Goal: Transaction & Acquisition: Purchase product/service

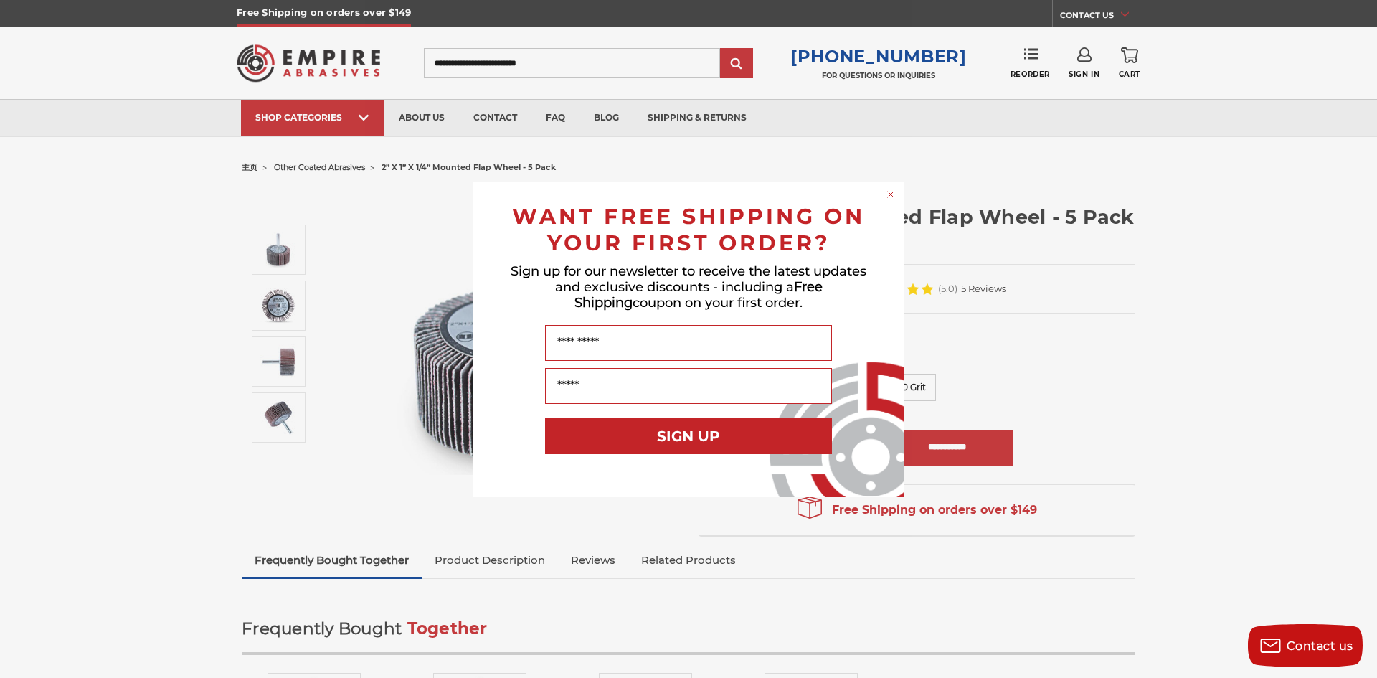
click at [890, 192] on circle "Close dialog" at bounding box center [891, 194] width 14 height 14
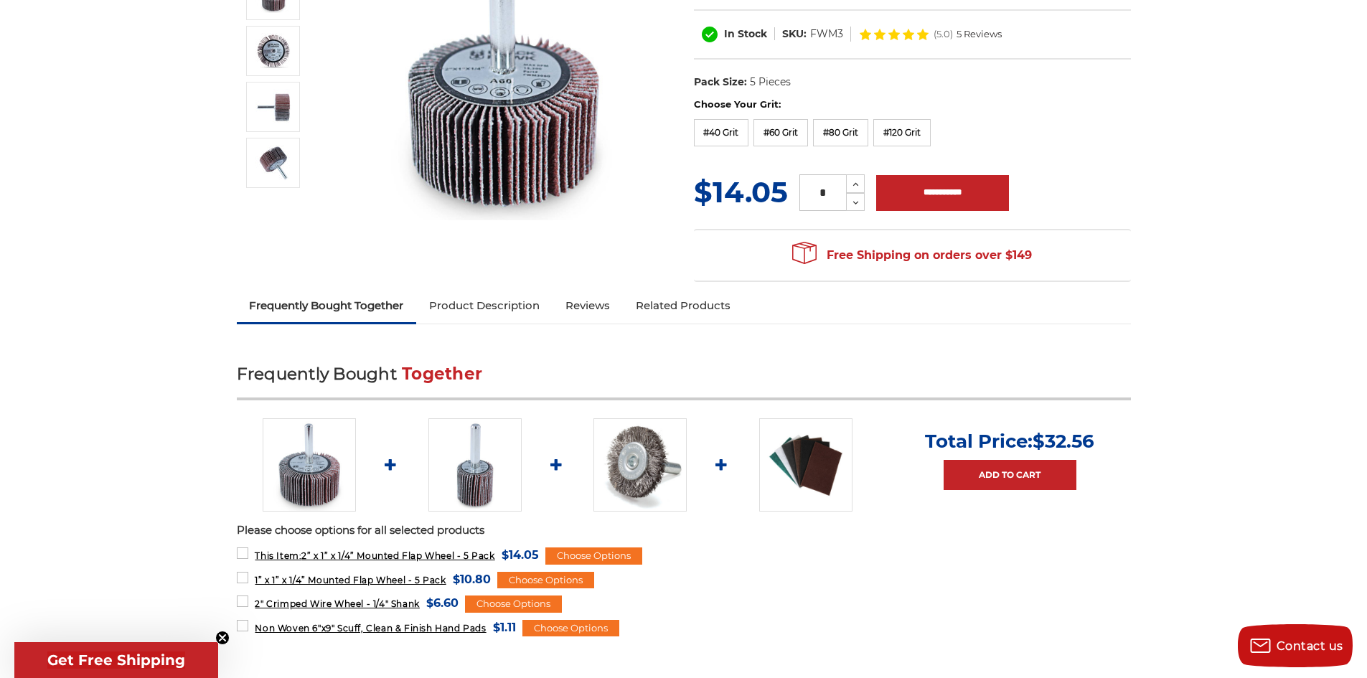
scroll to position [430, 0]
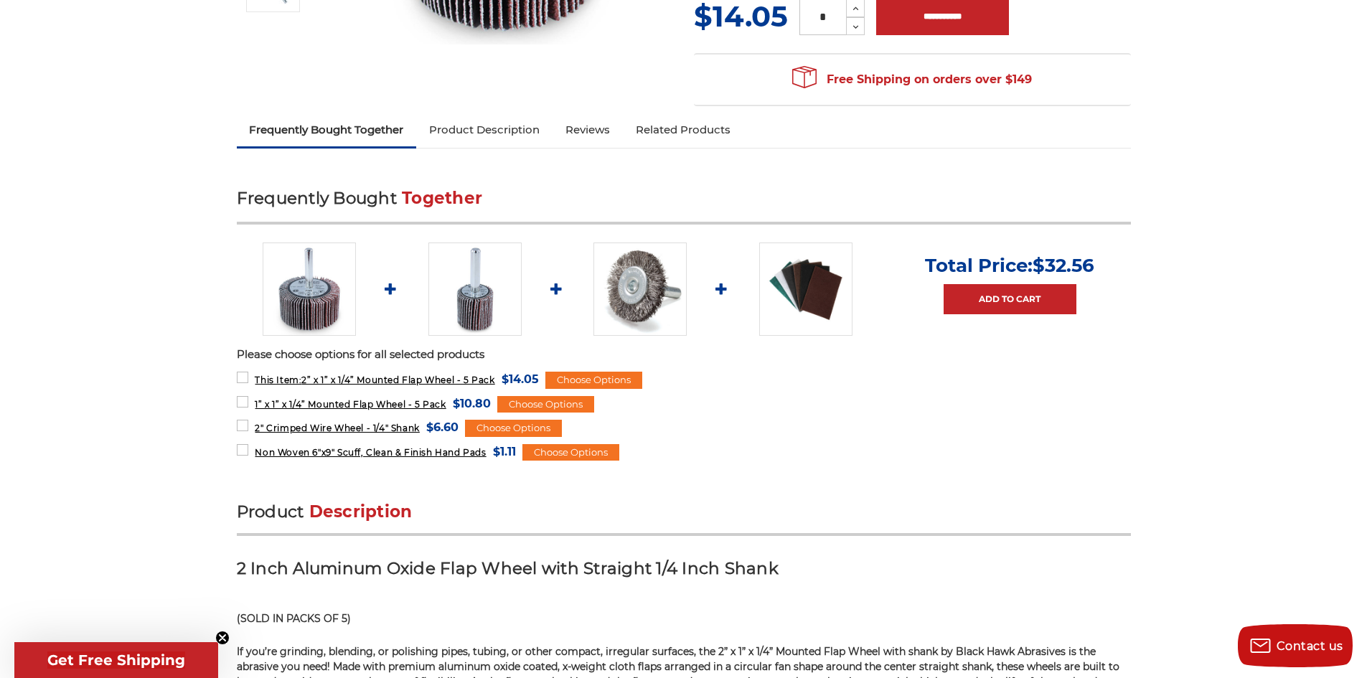
click at [497, 130] on link "Product Description" at bounding box center [484, 130] width 136 height 32
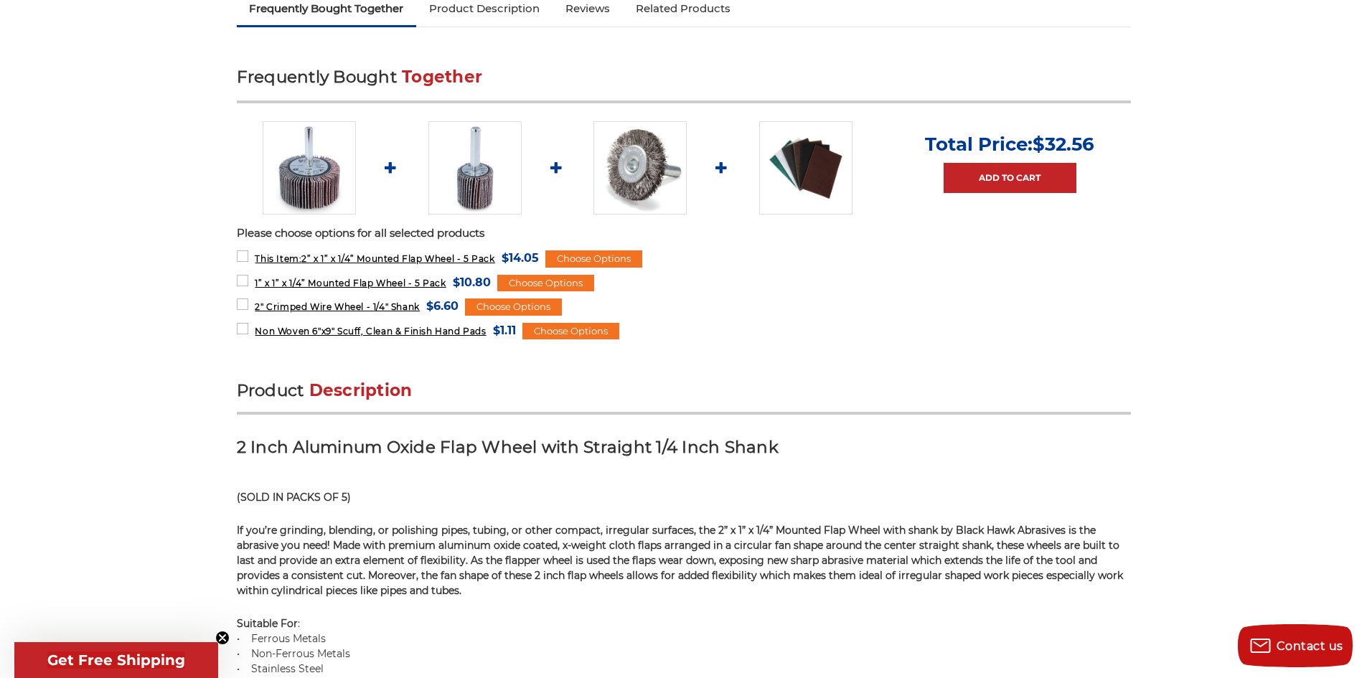
scroll to position [486, 0]
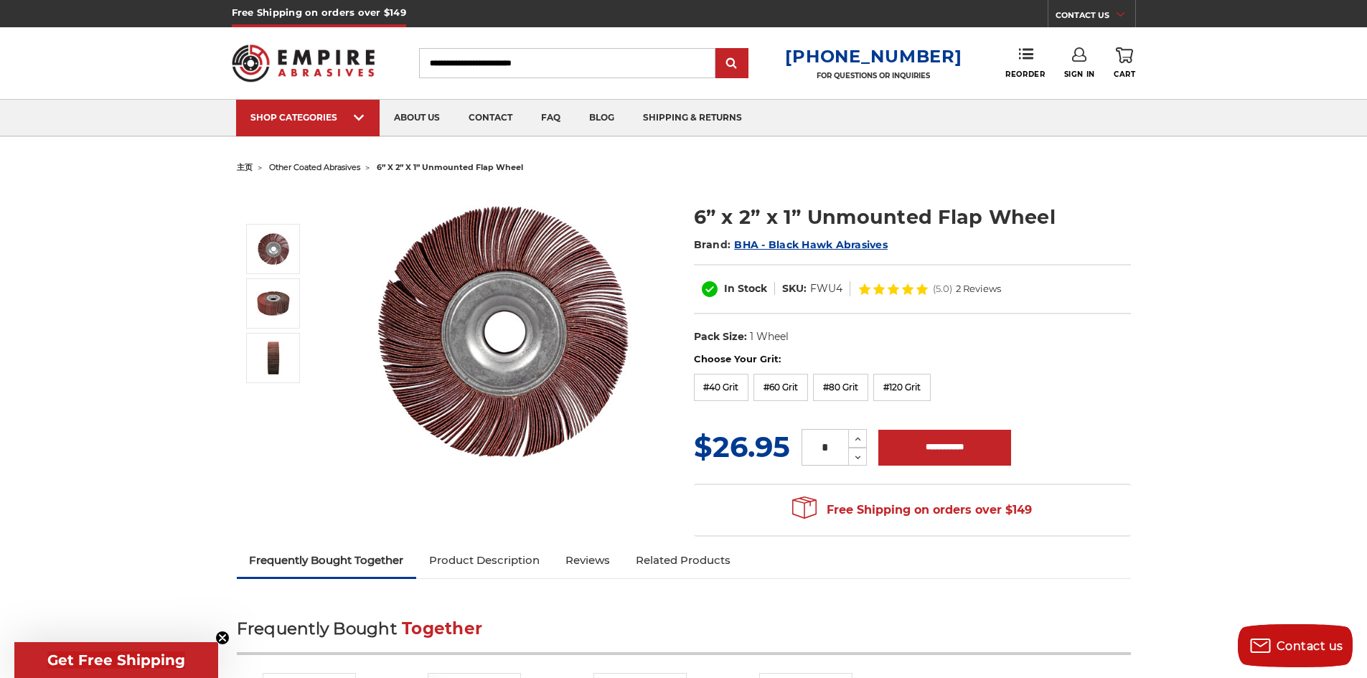
scroll to position [215, 0]
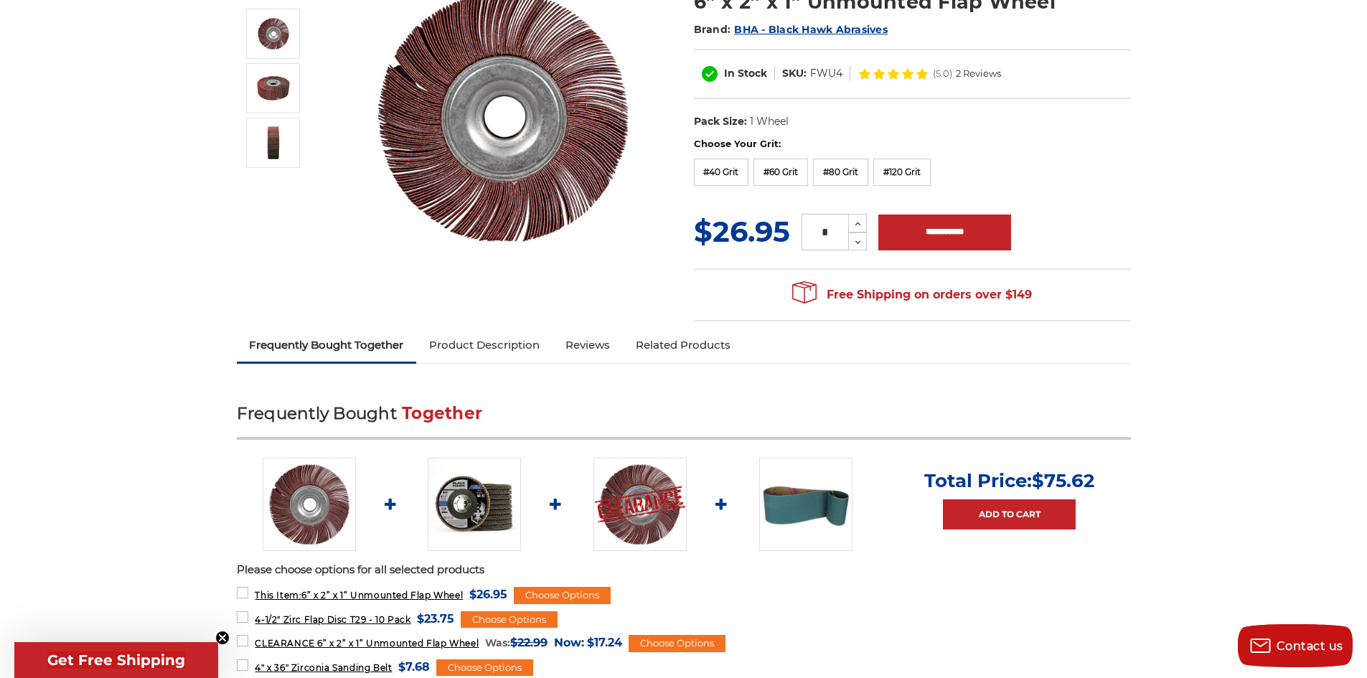
click at [489, 334] on link "Product Description" at bounding box center [484, 345] width 136 height 32
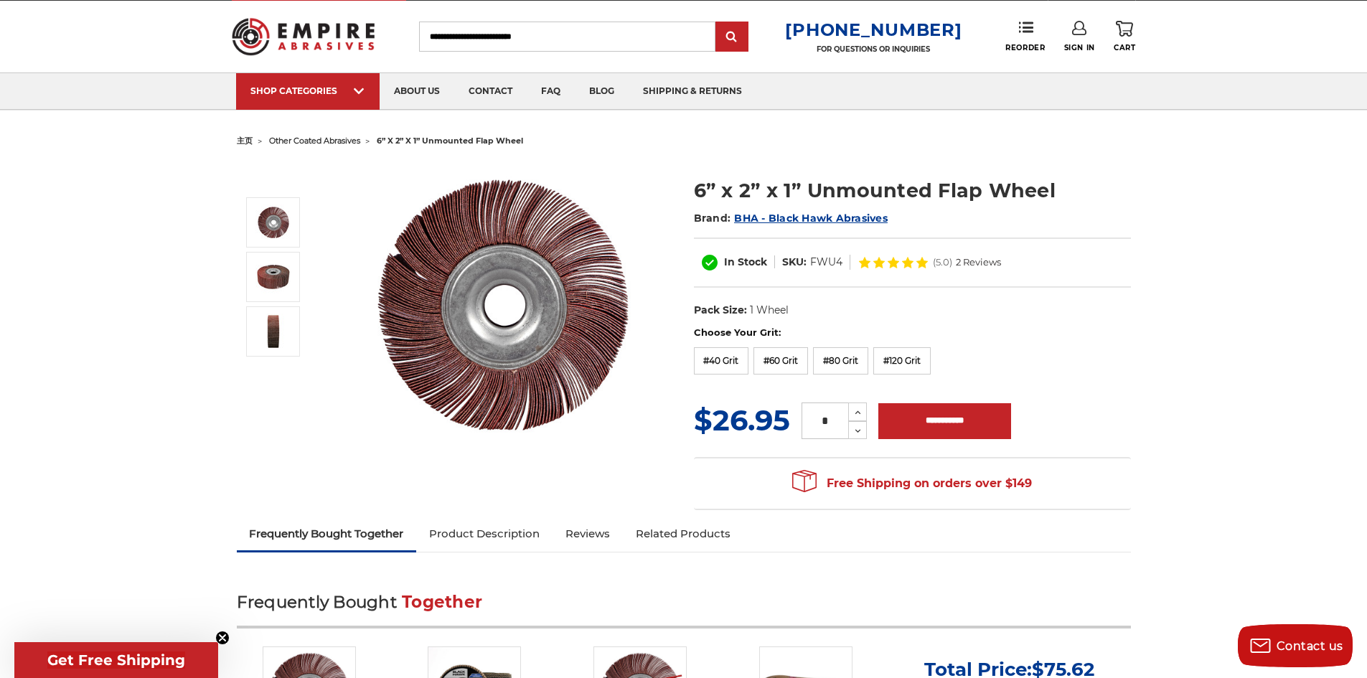
scroll to position [0, 0]
